Goal: Communication & Community: Answer question/provide support

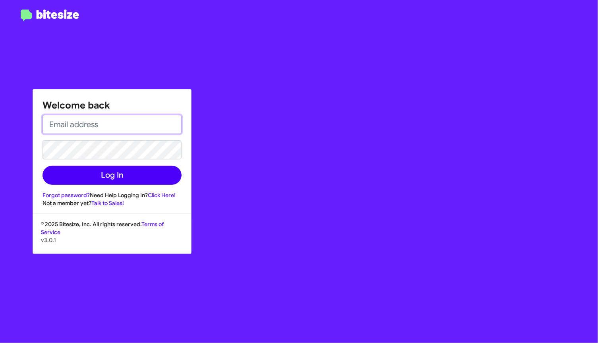
type input "[EMAIL_ADDRESS][DOMAIN_NAME]"
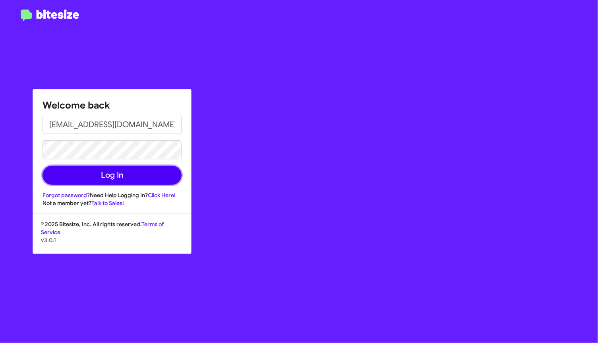
drag, startPoint x: 128, startPoint y: 170, endPoint x: 212, endPoint y: 162, distance: 83.9
click at [132, 170] on button "Log In" at bounding box center [112, 175] width 139 height 19
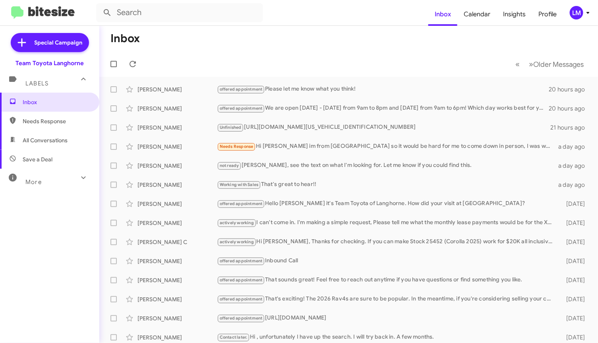
click at [588, 18] on span "LM" at bounding box center [581, 13] width 24 height 14
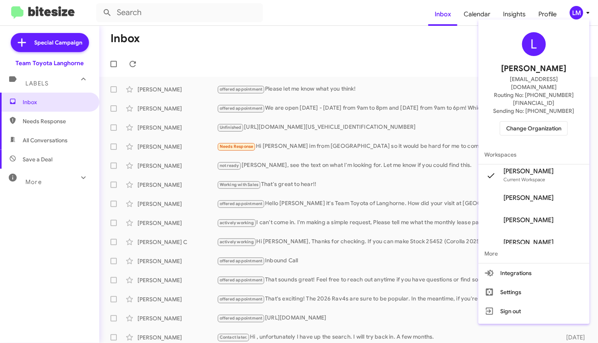
click at [542, 122] on span "Change Organization" at bounding box center [533, 129] width 55 height 14
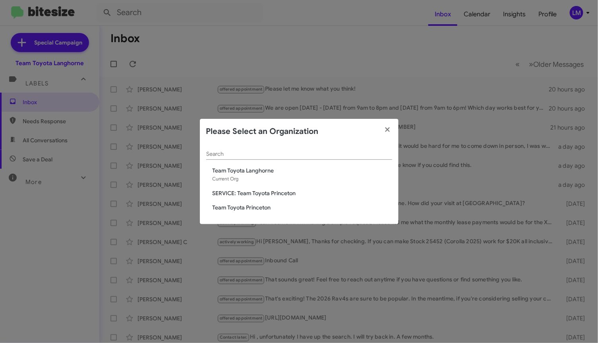
drag, startPoint x: 249, startPoint y: 207, endPoint x: 277, endPoint y: 208, distance: 28.6
click at [249, 206] on span "Team Toyota Princeton" at bounding box center [303, 207] width 180 height 8
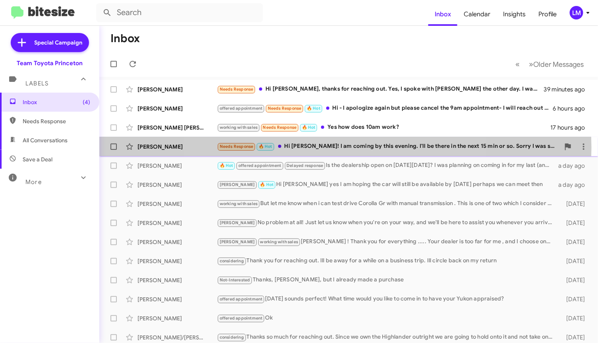
click at [337, 147] on div "Needs Response 🔥 Hot Hi [PERSON_NAME]! I am coming by this evening. I'll be the…" at bounding box center [388, 146] width 343 height 9
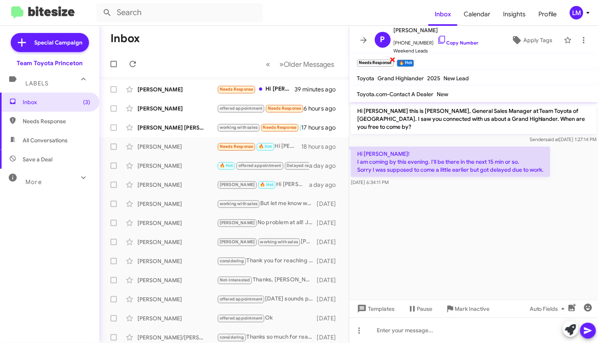
click at [393, 58] on span "×" at bounding box center [392, 59] width 6 height 10
click at [444, 43] on link "Copy Number" at bounding box center [458, 43] width 42 height 6
click at [530, 39] on span "Apply Tags" at bounding box center [537, 40] width 29 height 14
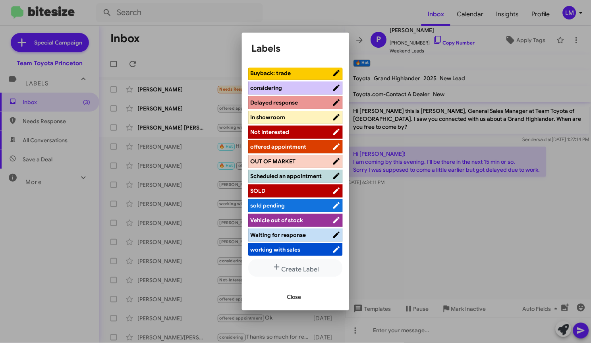
scroll to position [92, 0]
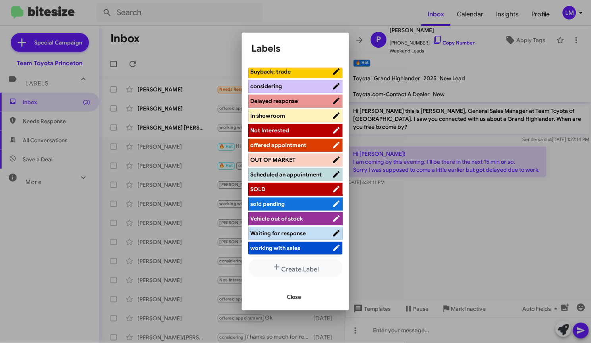
click at [284, 244] on span "working with sales" at bounding box center [275, 247] width 50 height 7
click at [294, 294] on span "Close" at bounding box center [294, 297] width 14 height 14
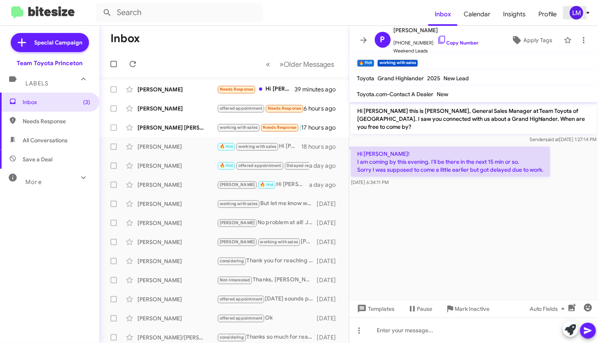
click at [590, 19] on span "LM" at bounding box center [581, 13] width 24 height 14
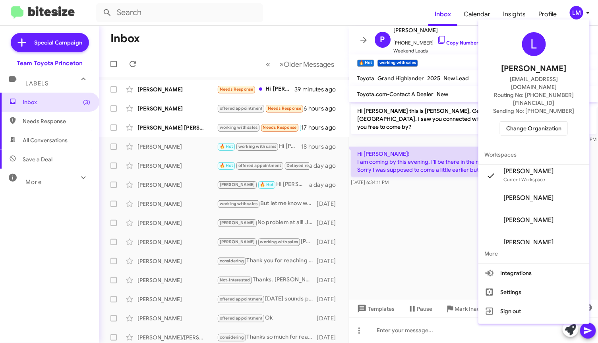
click at [246, 43] on div at bounding box center [299, 171] width 598 height 343
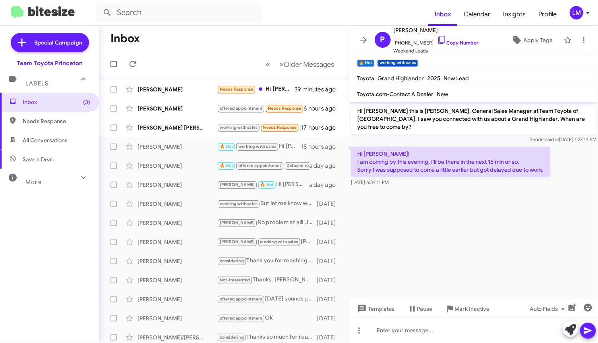
click at [317, 36] on mat-toolbar-row "Inbox" at bounding box center [224, 38] width 250 height 25
click at [361, 41] on icon at bounding box center [364, 40] width 10 height 10
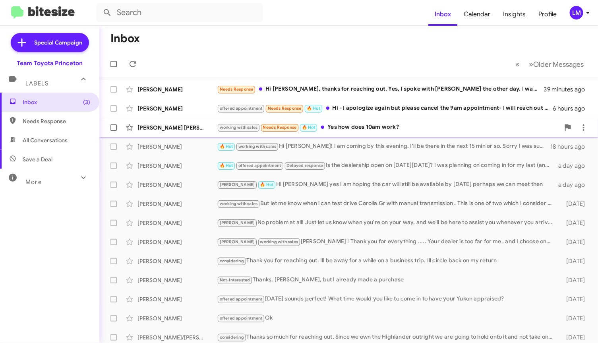
click at [354, 126] on div "working with sales Needs Response 🔥 Hot Yes how does 10am work?" at bounding box center [388, 127] width 343 height 9
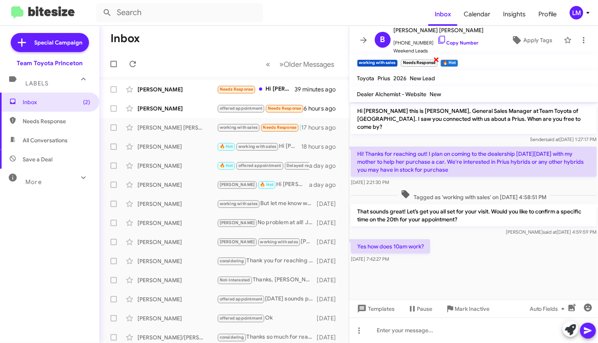
click at [436, 58] on span "×" at bounding box center [436, 59] width 6 height 10
click at [451, 44] on link "Copy Number" at bounding box center [458, 43] width 42 height 6
drag, startPoint x: 395, startPoint y: 60, endPoint x: 420, endPoint y: 60, distance: 24.6
click at [397, 60] on span "×" at bounding box center [396, 59] width 6 height 10
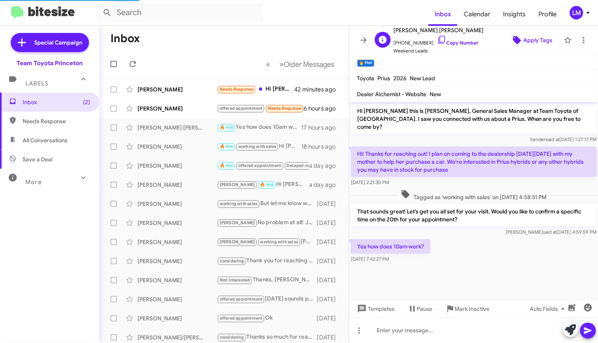
click at [538, 40] on span "Apply Tags" at bounding box center [537, 40] width 29 height 14
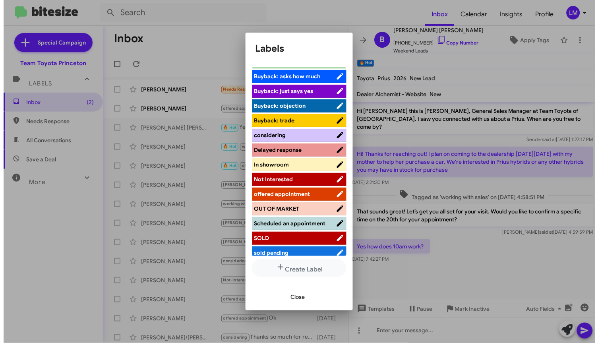
scroll to position [92, 0]
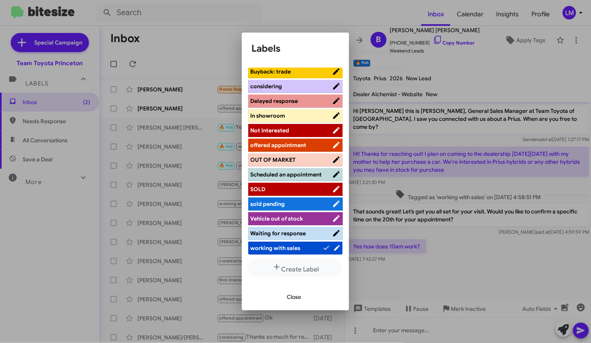
click at [288, 175] on span "Scheduled an appointment" at bounding box center [286, 174] width 72 height 7
click at [292, 296] on span "Close" at bounding box center [294, 297] width 14 height 14
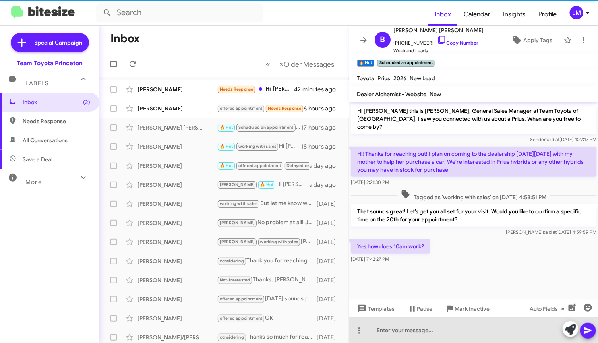
click at [379, 328] on div at bounding box center [473, 329] width 249 height 25
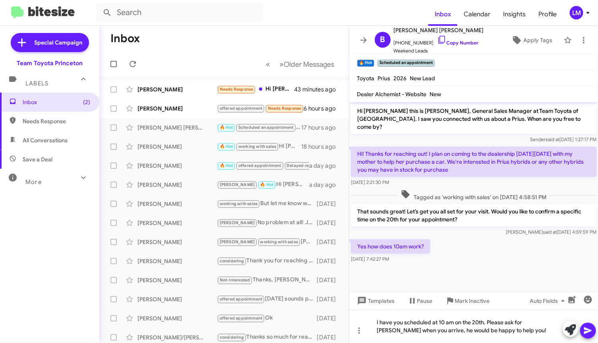
click at [592, 330] on icon at bounding box center [588, 331] width 10 height 10
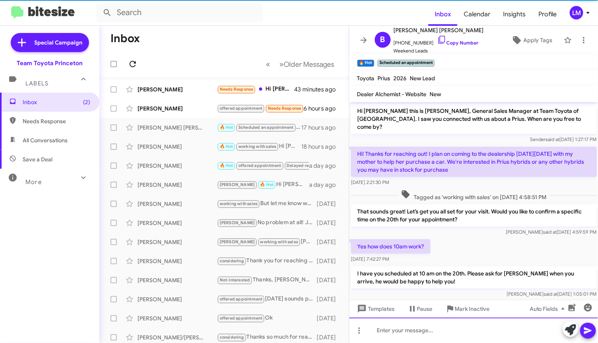
scroll to position [4, 0]
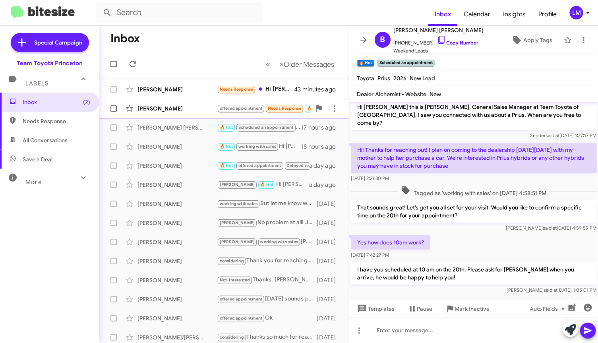
click at [187, 112] on div "[PERSON_NAME]" at bounding box center [176, 109] width 79 height 8
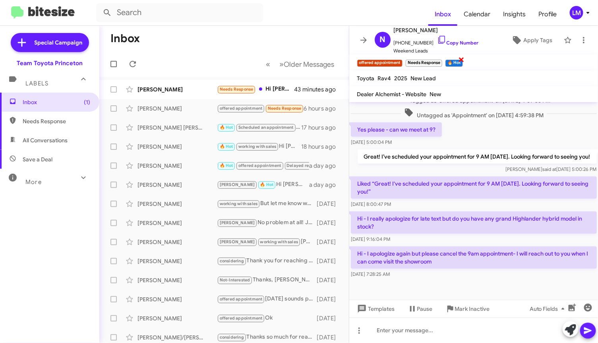
click at [462, 60] on span "×" at bounding box center [462, 59] width 6 height 10
click at [442, 58] on span "×" at bounding box center [441, 59] width 6 height 10
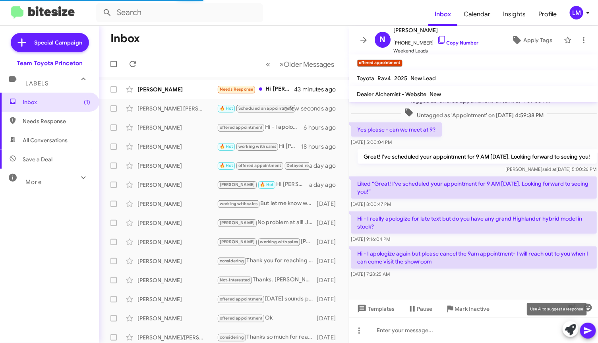
click at [571, 327] on icon at bounding box center [570, 329] width 11 height 11
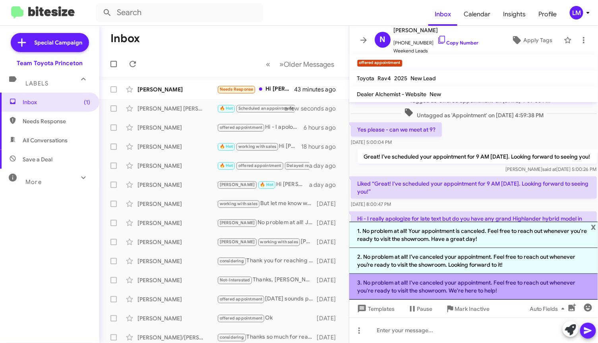
click at [424, 288] on li "3. No problem at all! I've canceled your appointment. Feel free to reach out wh…" at bounding box center [473, 287] width 249 height 26
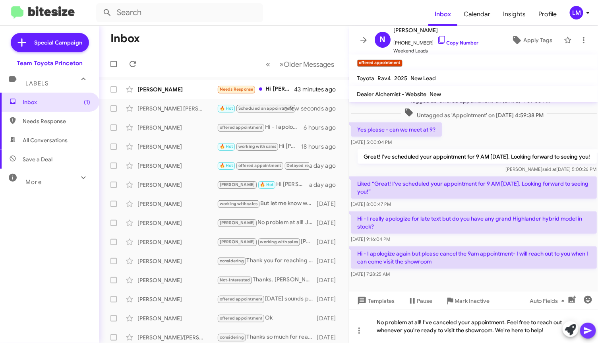
click at [589, 327] on icon at bounding box center [588, 331] width 10 height 10
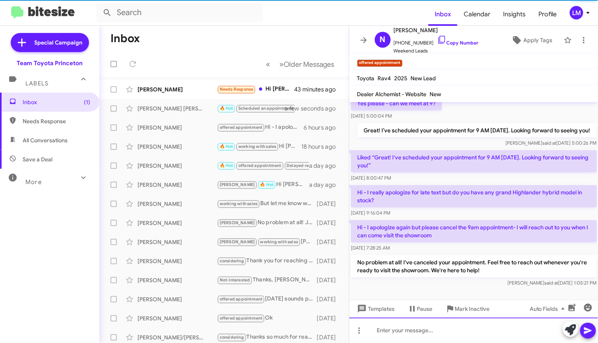
scroll to position [160, 0]
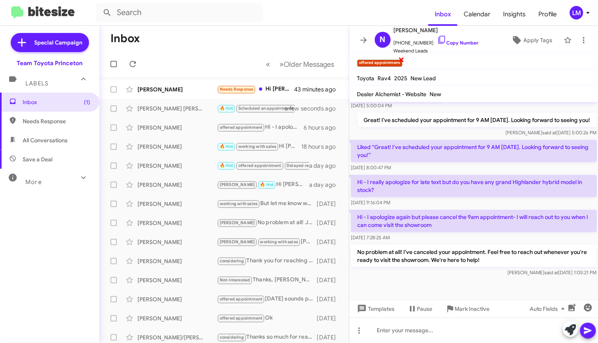
click at [401, 60] on span "×" at bounding box center [401, 59] width 6 height 10
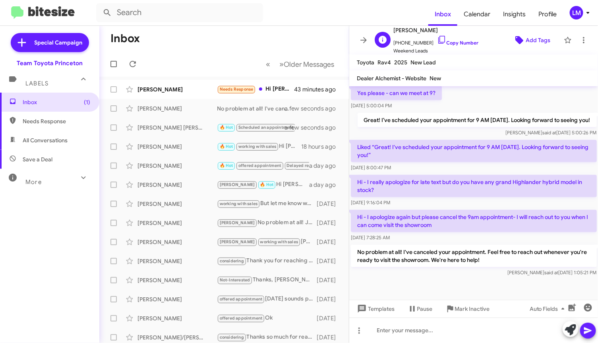
click at [532, 40] on span "Add Tags" at bounding box center [538, 40] width 25 height 14
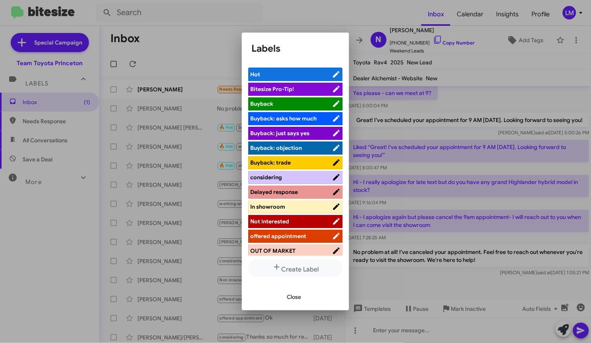
click at [293, 177] on span "considering" at bounding box center [291, 177] width 82 height 8
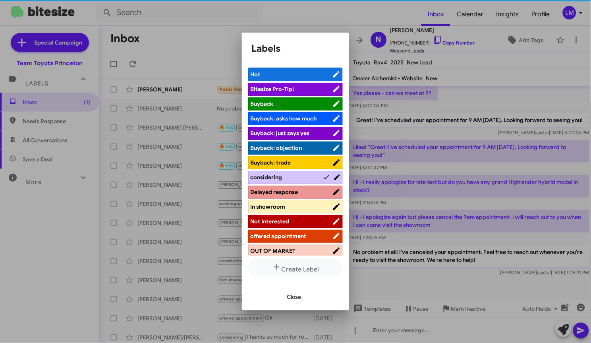
click at [285, 298] on button "Close" at bounding box center [294, 297] width 27 height 14
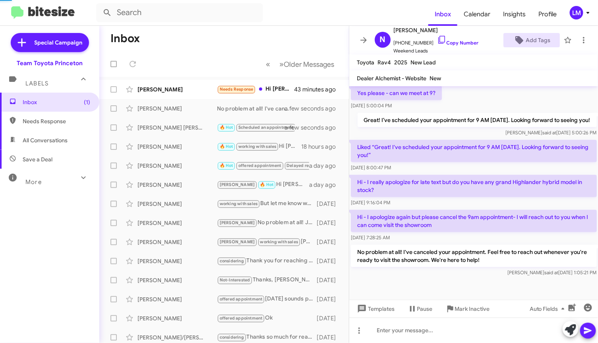
scroll to position [160, 0]
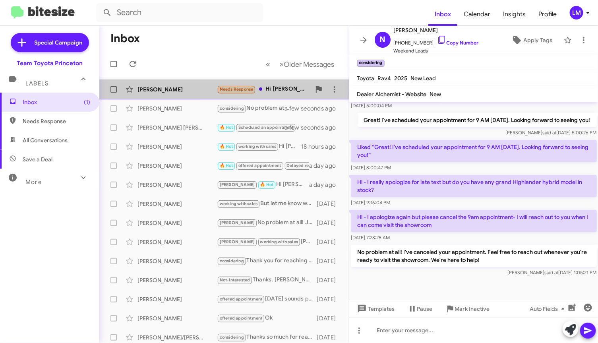
click at [291, 87] on div "Needs Response Hi [PERSON_NAME], thanks for reaching out. Yes, I spoke with [PE…" at bounding box center [264, 89] width 94 height 9
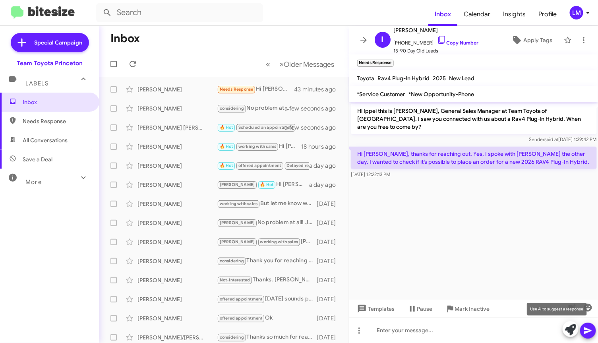
click at [570, 328] on icon at bounding box center [570, 329] width 11 height 11
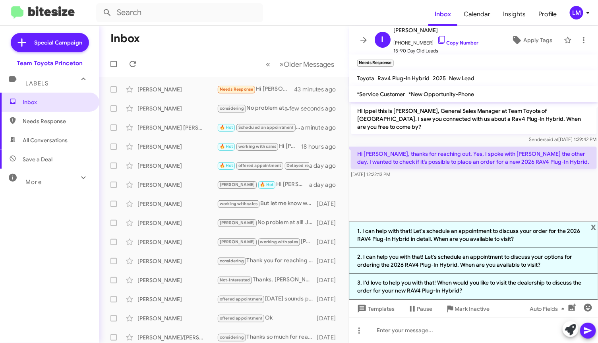
click at [555, 188] on cdk-virtual-scroll-viewport "Hi Ippei this is [PERSON_NAME], General Sales Manager at Team Toyota of [GEOGRA…" at bounding box center [473, 162] width 249 height 120
click at [592, 225] on span "x" at bounding box center [593, 227] width 5 height 10
